Goal: Task Accomplishment & Management: Manage account settings

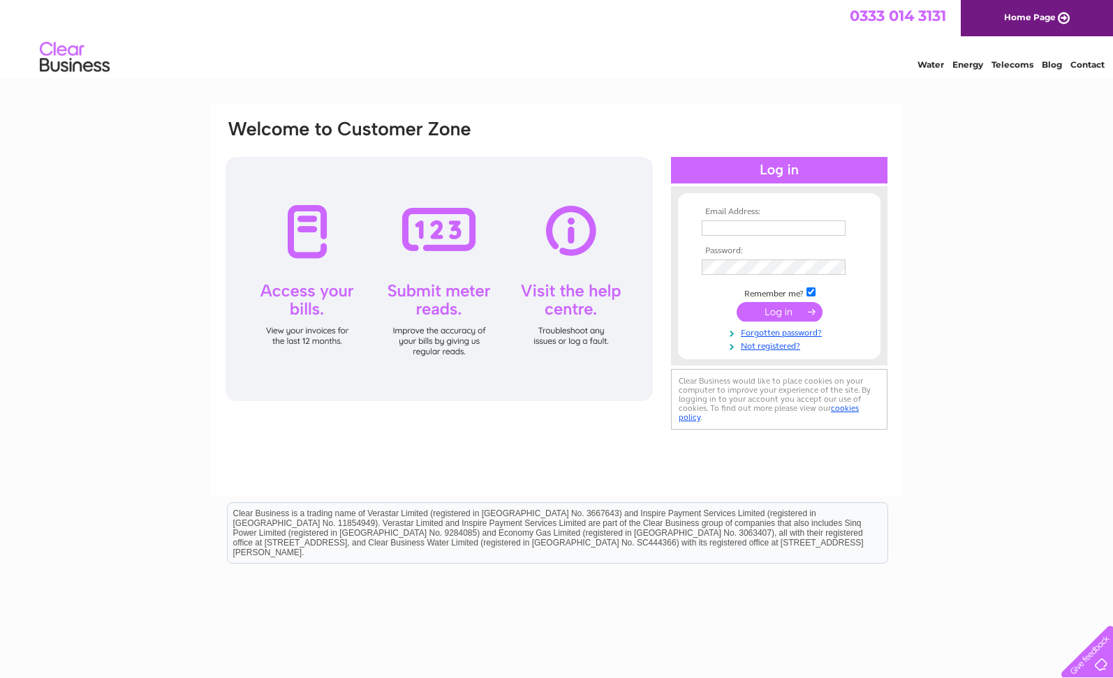
type input "[PERSON_NAME][EMAIL_ADDRESS][DOMAIN_NAME]"
click at [793, 311] on input "submit" at bounding box center [779, 312] width 86 height 20
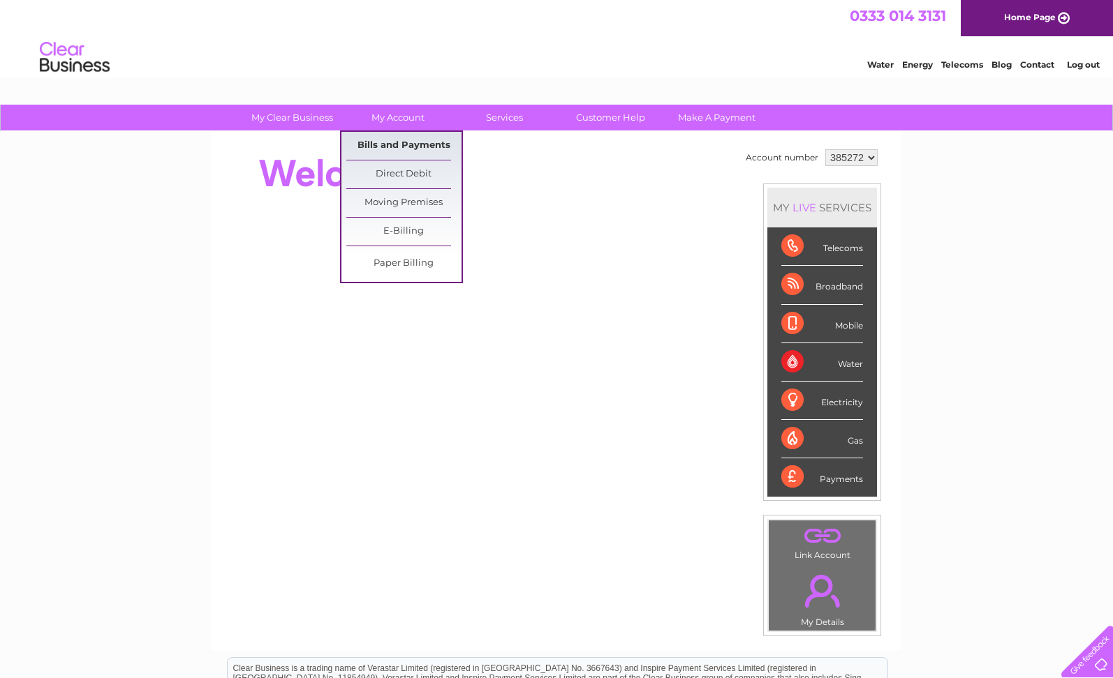
click at [392, 145] on link "Bills and Payments" at bounding box center [403, 146] width 115 height 28
